Goal: Complete application form

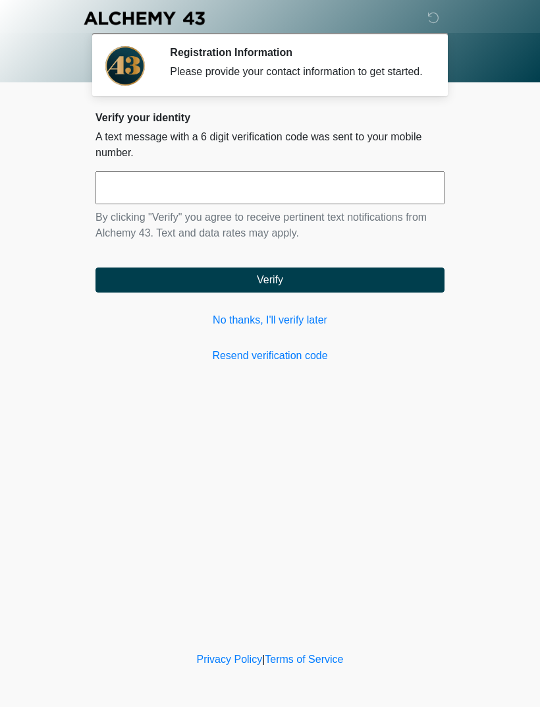
click at [282, 194] on input "text" at bounding box center [270, 187] width 349 height 33
type input "******"
click at [317, 293] on button "Verify" at bounding box center [270, 280] width 349 height 25
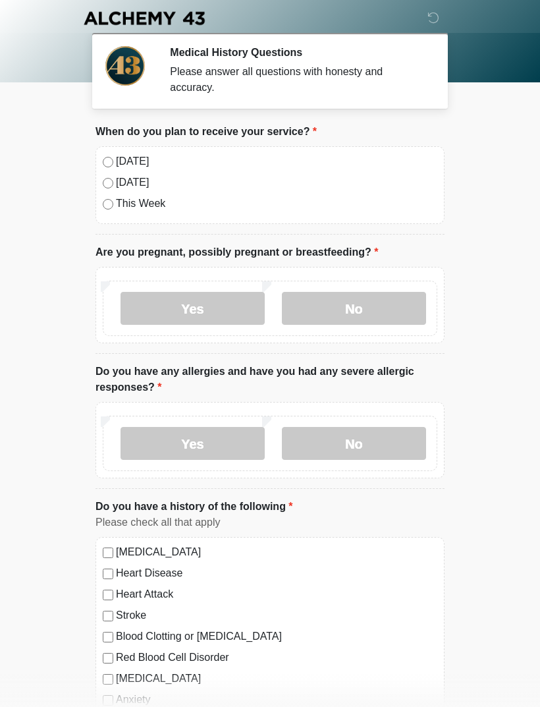
click at [140, 164] on label "[DATE]" at bounding box center [277, 162] width 322 height 16
click at [366, 306] on label "No" at bounding box center [354, 308] width 144 height 33
click at [361, 436] on label "No" at bounding box center [354, 443] width 144 height 33
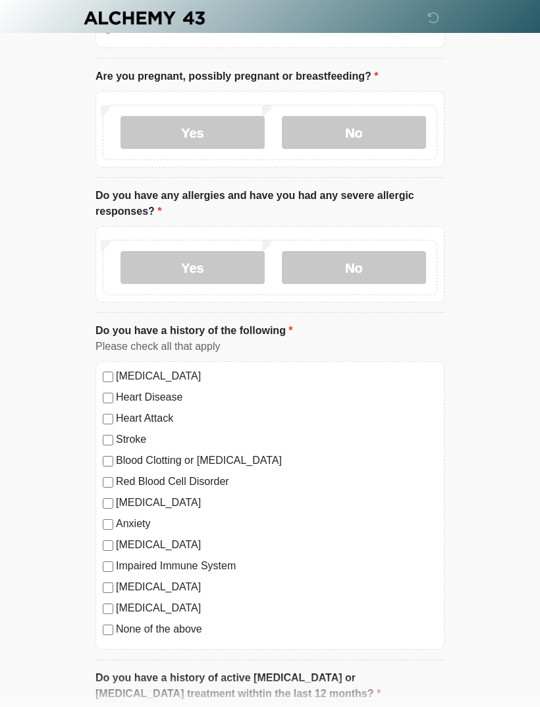
scroll to position [176, 0]
click at [194, 625] on label "None of the above" at bounding box center [277, 629] width 322 height 16
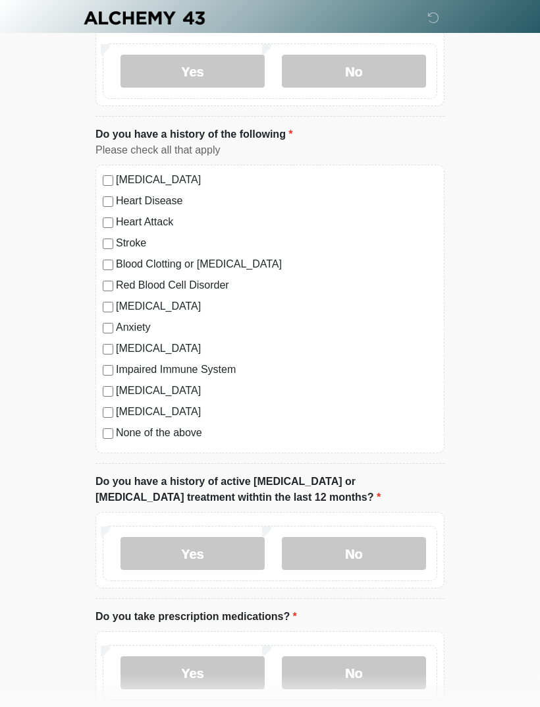
scroll to position [374, 0]
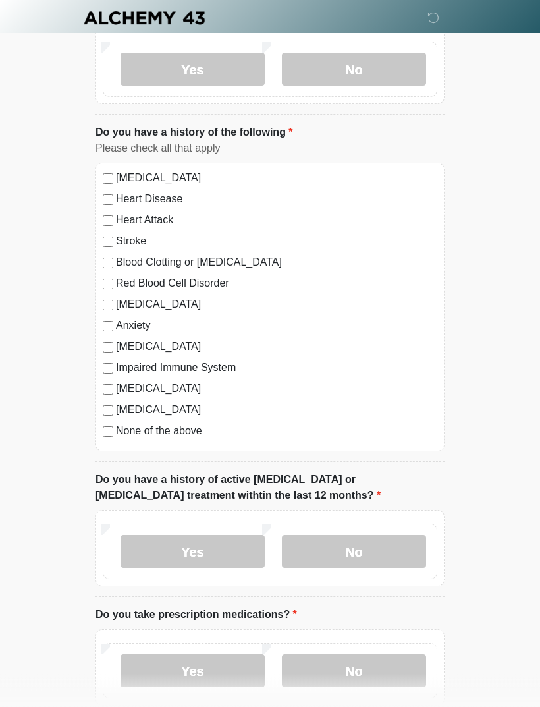
click at [376, 552] on label "No" at bounding box center [354, 552] width 144 height 33
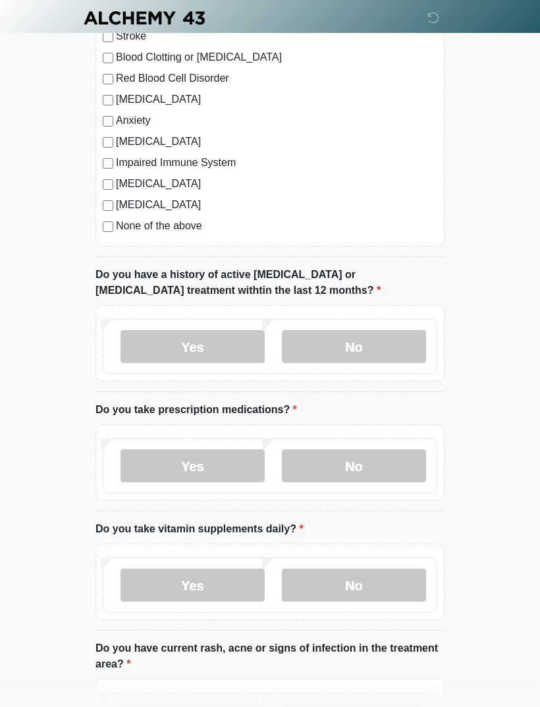
scroll to position [595, 0]
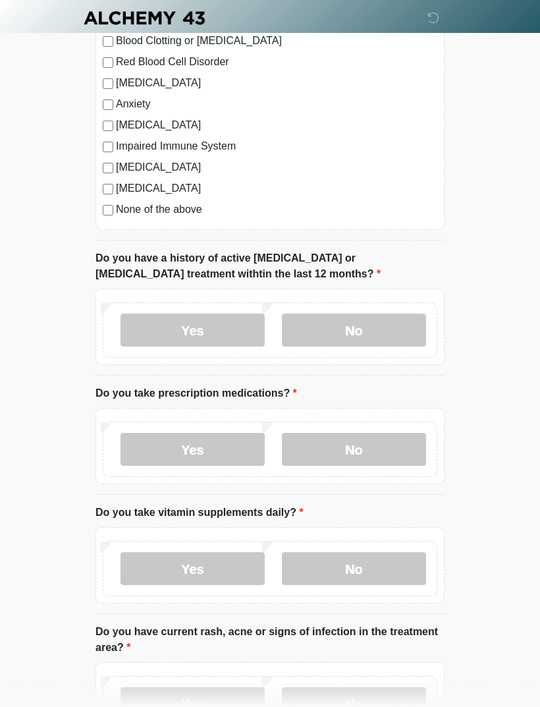
click at [239, 445] on label "Yes" at bounding box center [193, 450] width 144 height 33
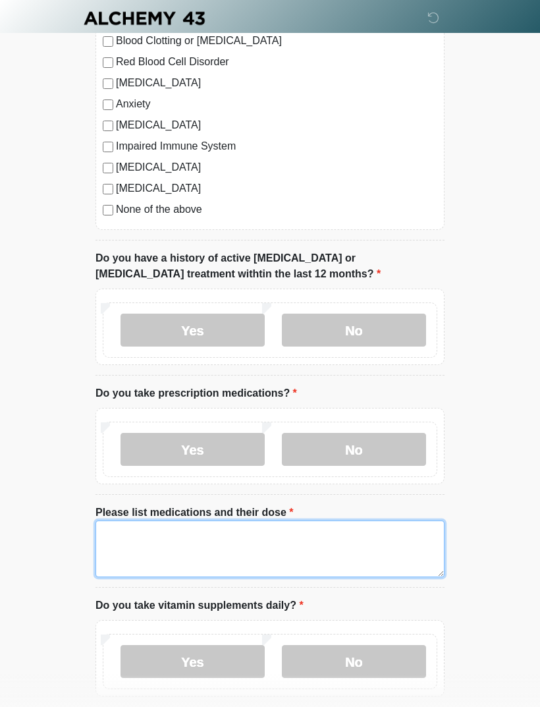
click at [217, 538] on textarea "Please list medications and their dose" at bounding box center [270, 549] width 349 height 57
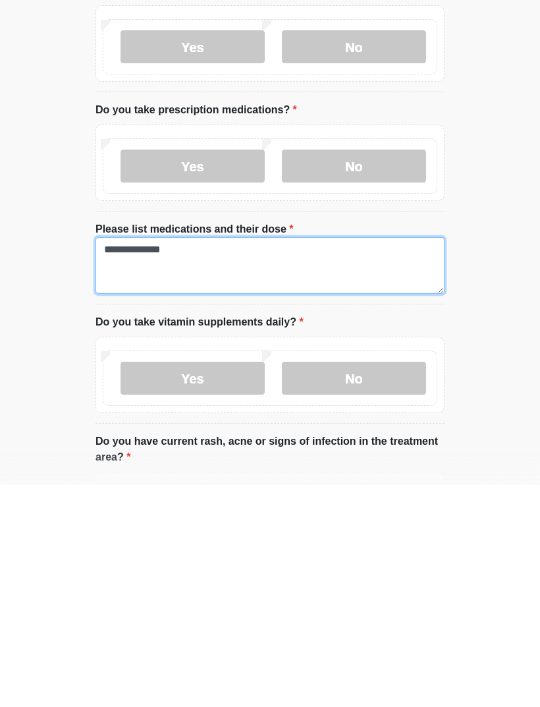
type textarea "**********"
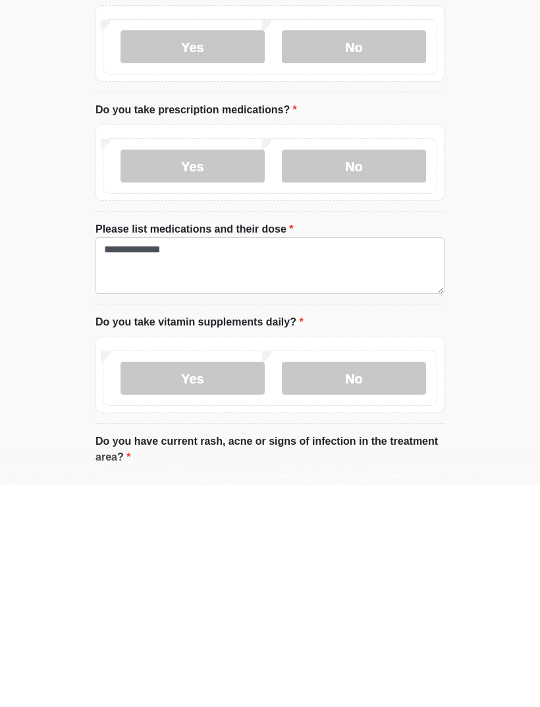
click at [365, 584] on label "No" at bounding box center [354, 600] width 144 height 33
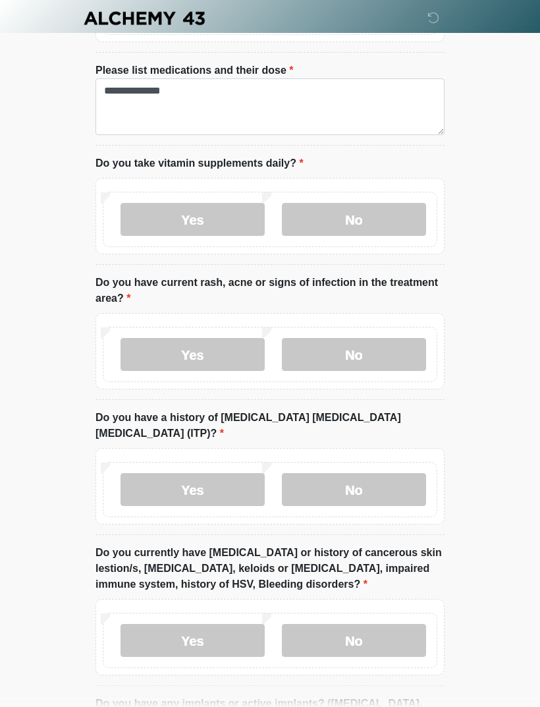
scroll to position [1040, 0]
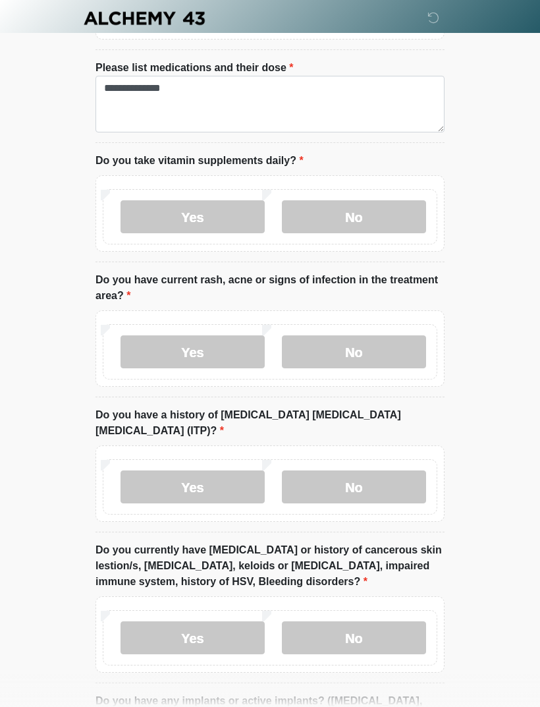
click at [375, 348] on label "No" at bounding box center [354, 351] width 144 height 33
click at [391, 470] on label "No" at bounding box center [354, 486] width 144 height 33
click at [368, 621] on label "No" at bounding box center [354, 637] width 144 height 33
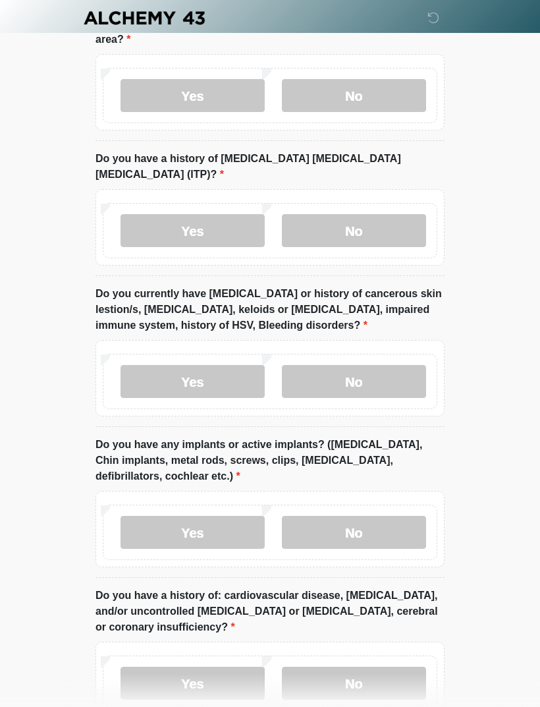
scroll to position [1327, 0]
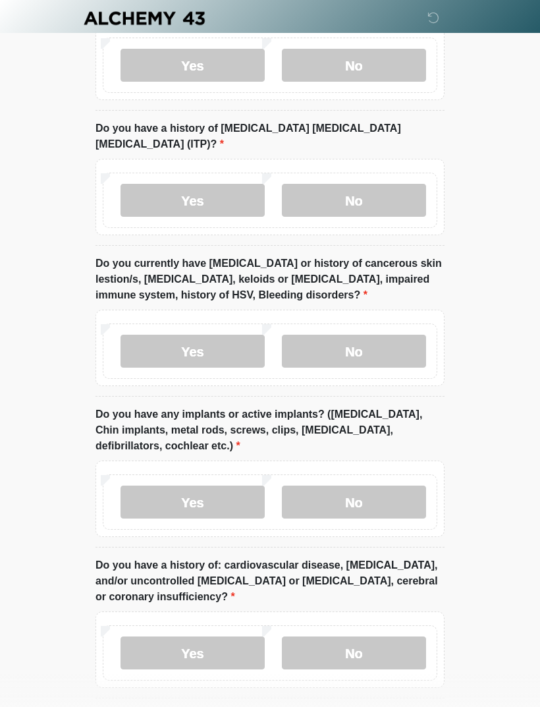
click at [368, 486] on label "No" at bounding box center [354, 502] width 144 height 33
click at [368, 636] on label "No" at bounding box center [354, 652] width 144 height 33
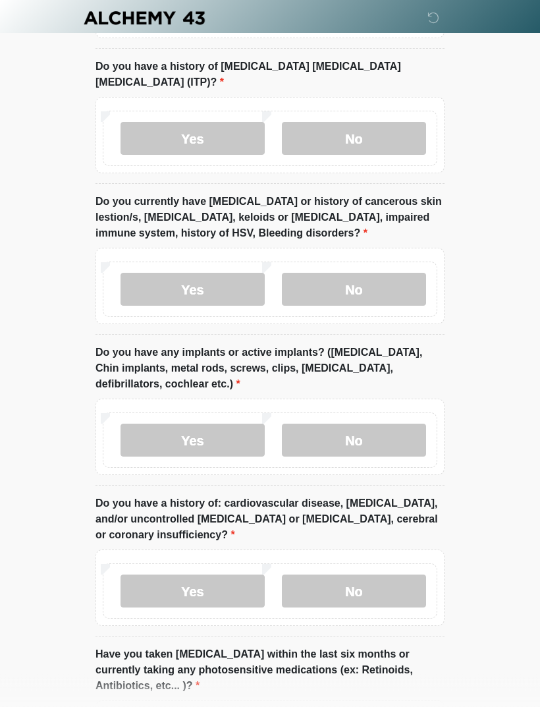
scroll to position [1513, 0]
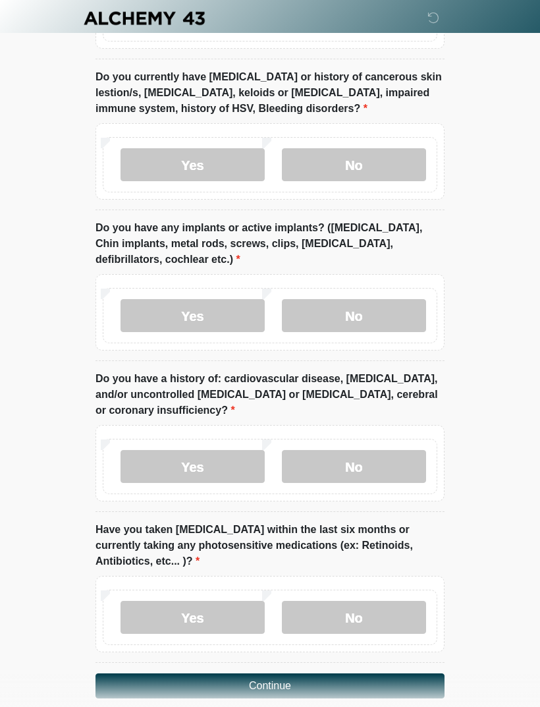
click at [363, 601] on label "No" at bounding box center [354, 617] width 144 height 33
click at [314, 673] on button "Continue" at bounding box center [270, 685] width 349 height 25
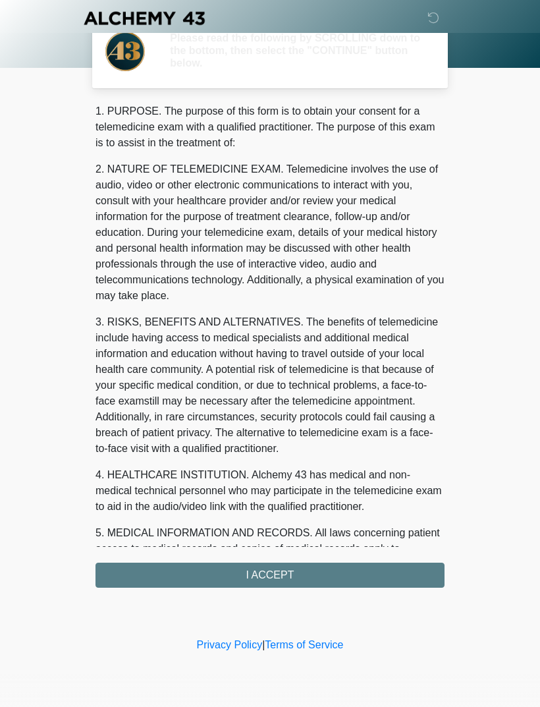
scroll to position [0, 0]
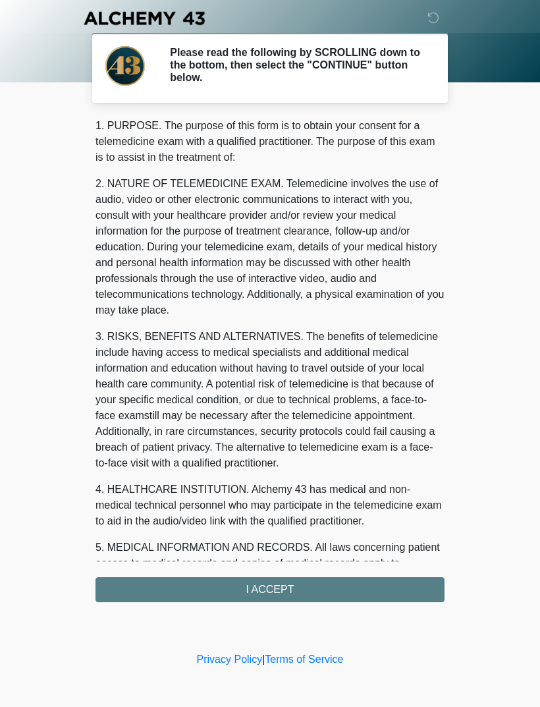
click at [314, 581] on div "1. PURPOSE. The purpose of this form is to obtain your consent for a telemedici…" at bounding box center [270, 360] width 349 height 484
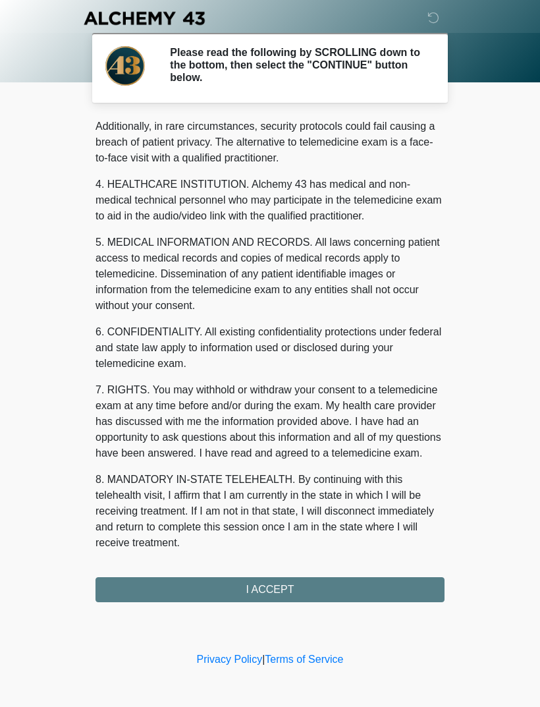
scroll to position [321, 0]
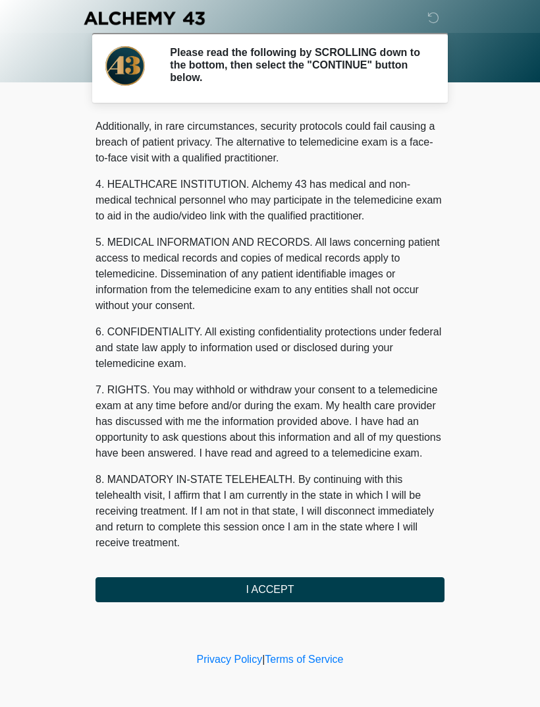
click at [291, 584] on button "I ACCEPT" at bounding box center [270, 589] width 349 height 25
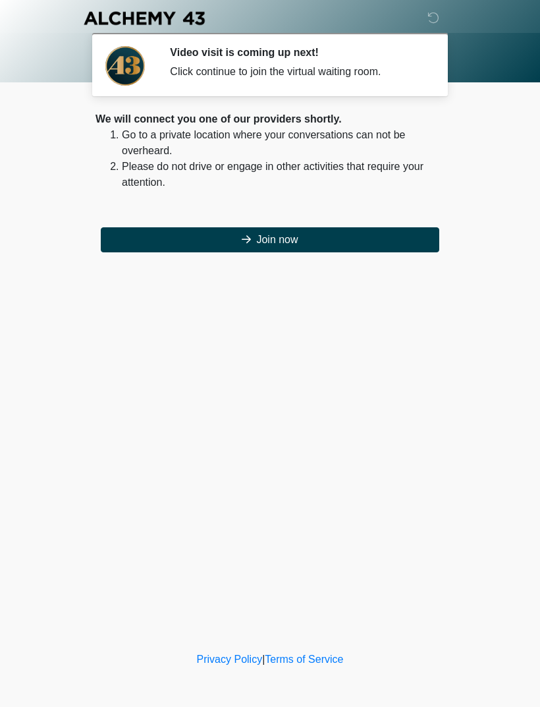
click at [302, 250] on button "Join now" at bounding box center [270, 239] width 339 height 25
